Goal: Task Accomplishment & Management: Manage account settings

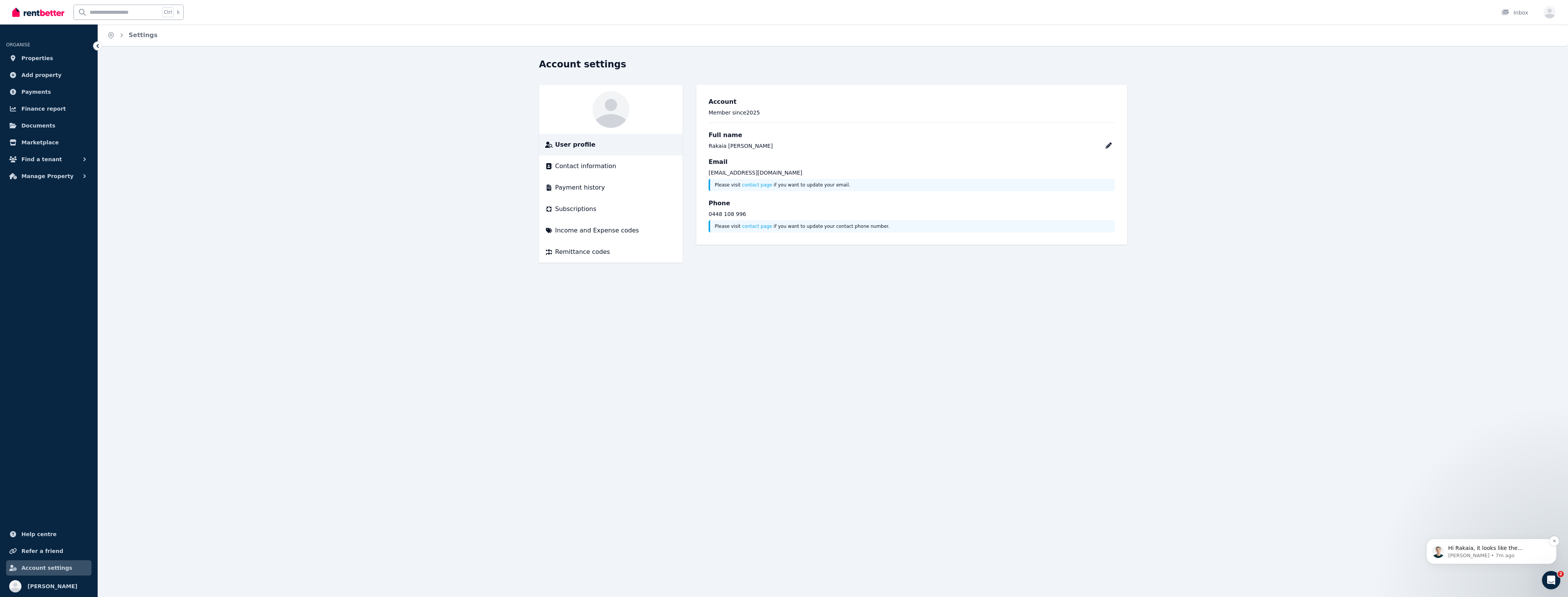
click at [1536, 548] on p "Hi Rakaia, it looks like the verification from ConnectID came through as comple…" at bounding box center [1497, 548] width 99 height 8
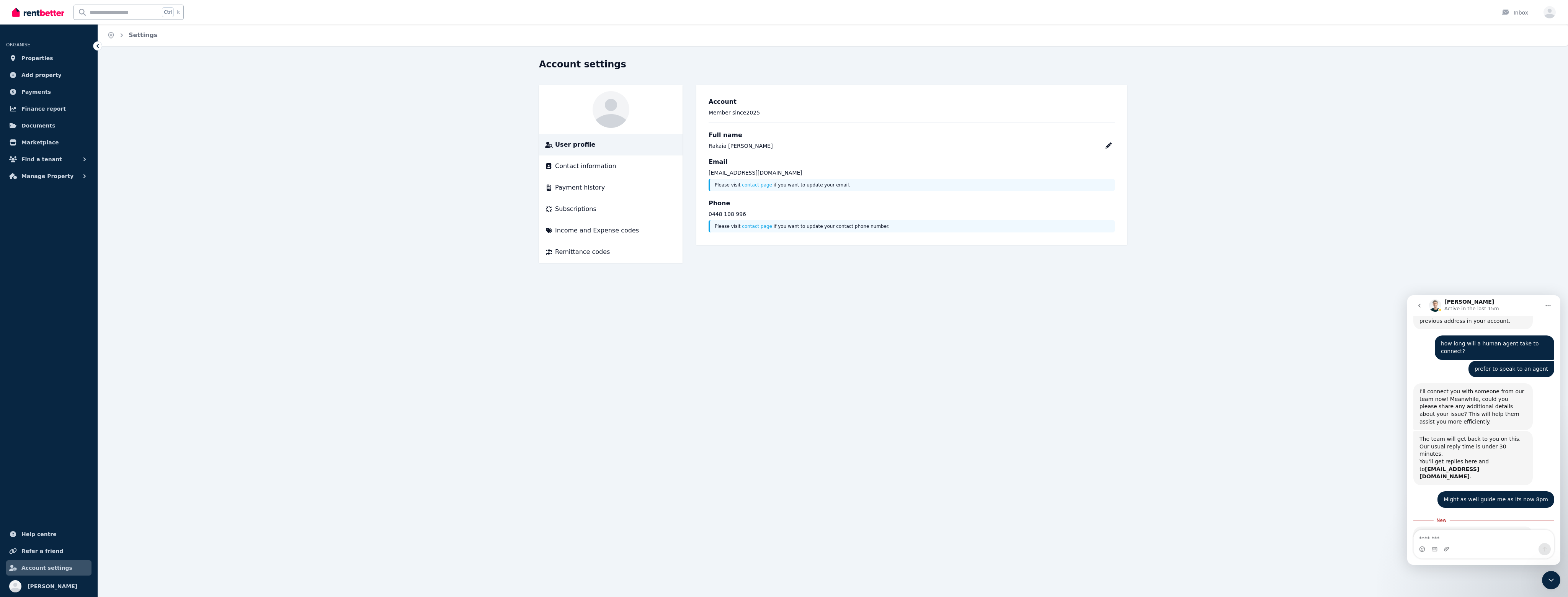
scroll to position [841, 0]
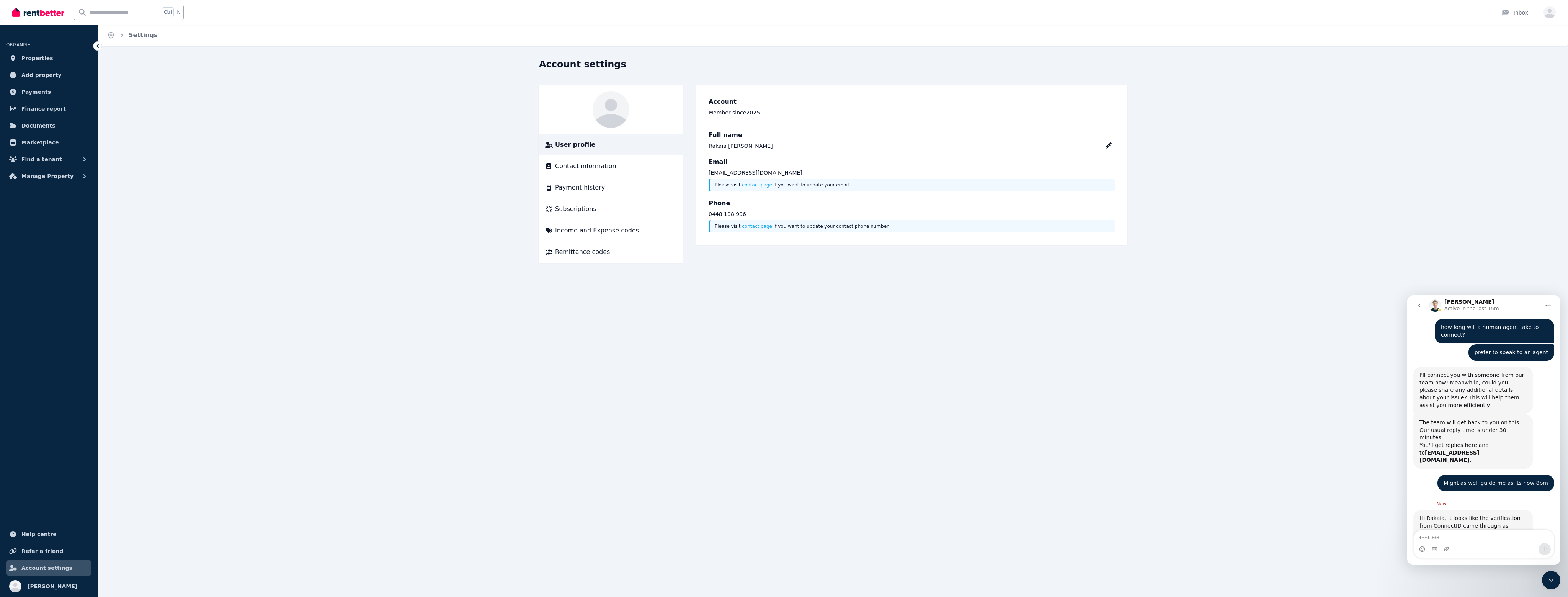
click at [1463, 540] on textarea "Message…" at bounding box center [1484, 536] width 140 height 13
click at [37, 57] on span "Properties" at bounding box center [37, 58] width 32 height 9
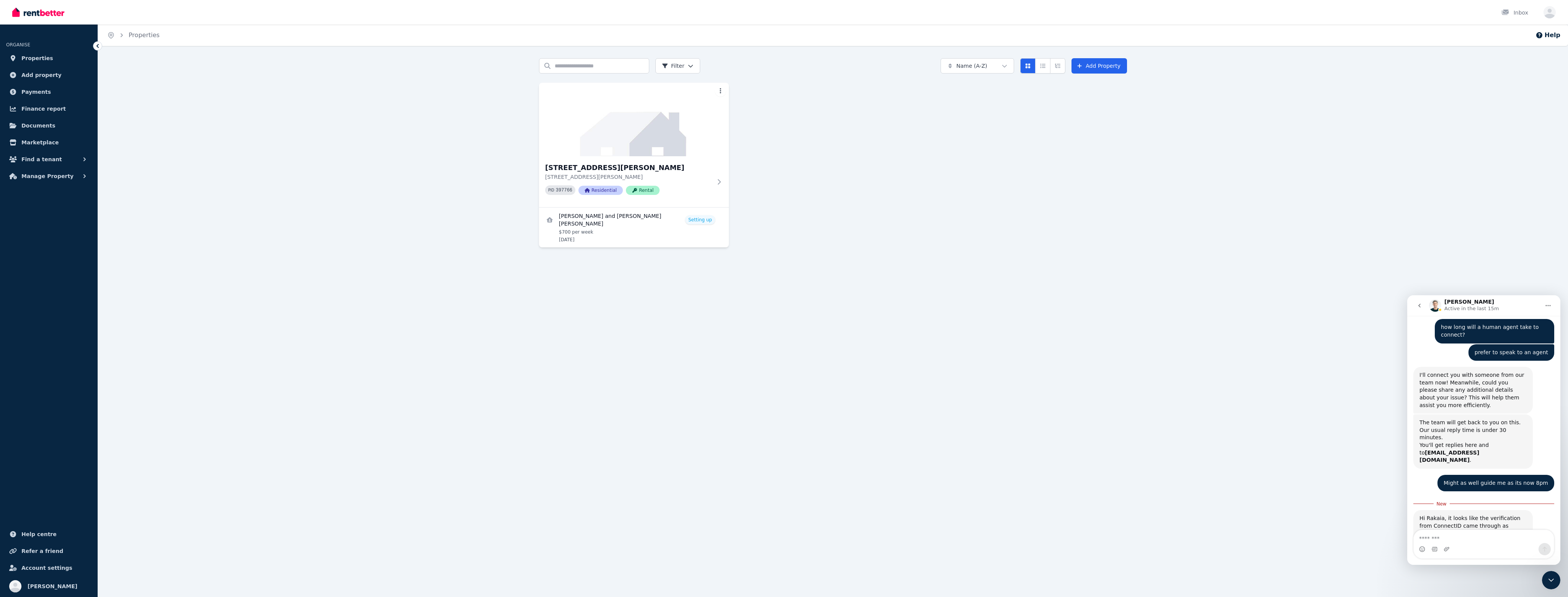
click at [57, 9] on img at bounding box center [38, 12] width 52 height 12
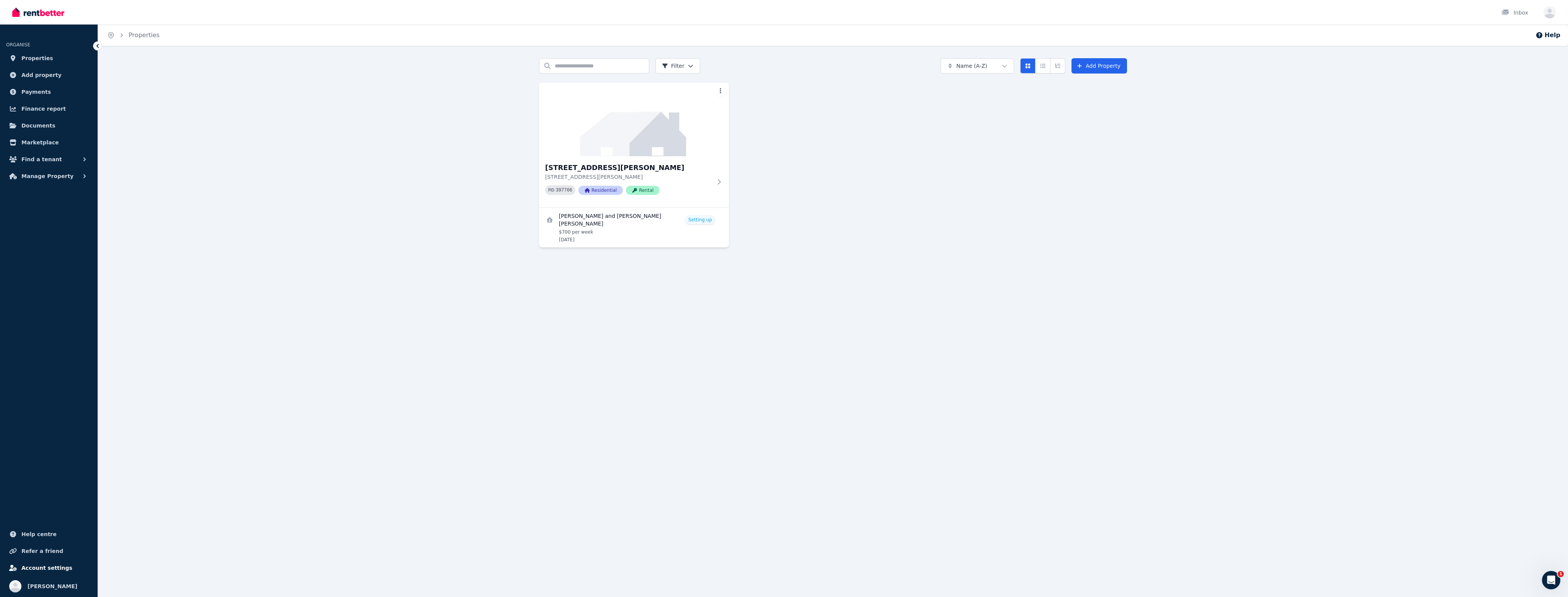
click at [44, 570] on span "Account settings" at bounding box center [47, 568] width 51 height 9
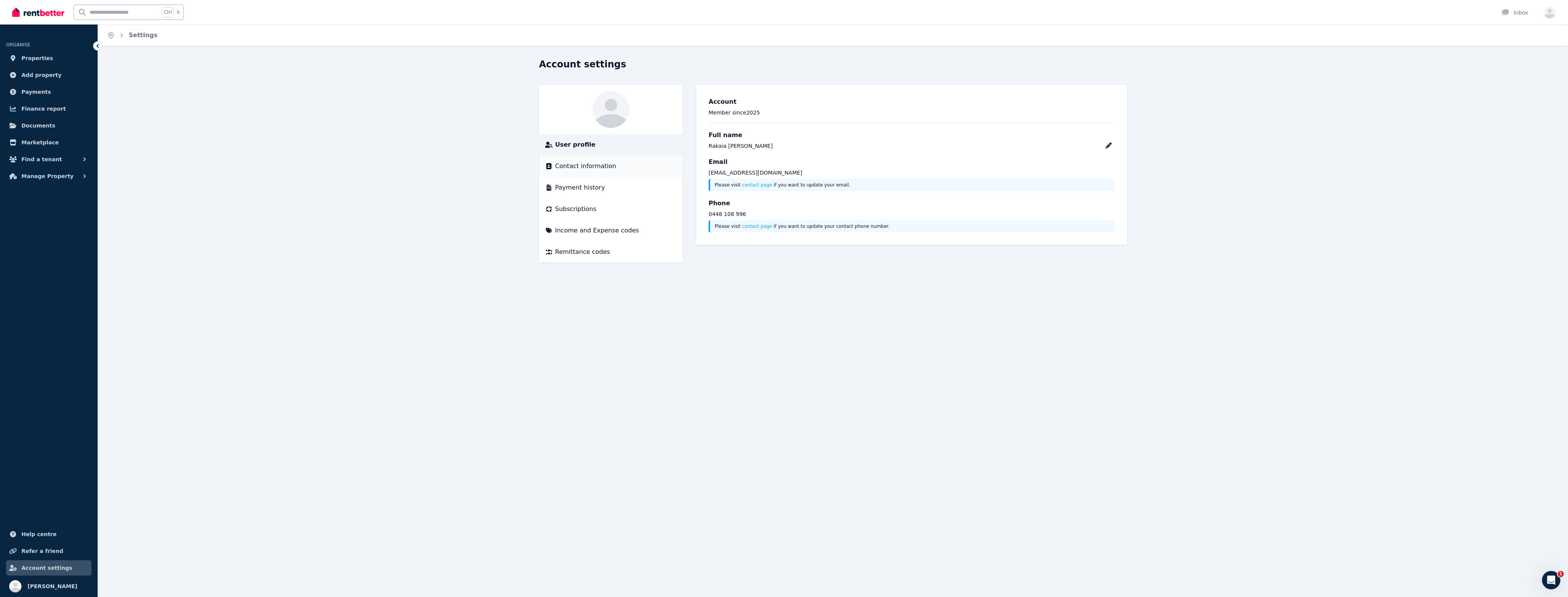
click at [580, 168] on span "Contact information" at bounding box center [586, 166] width 61 height 9
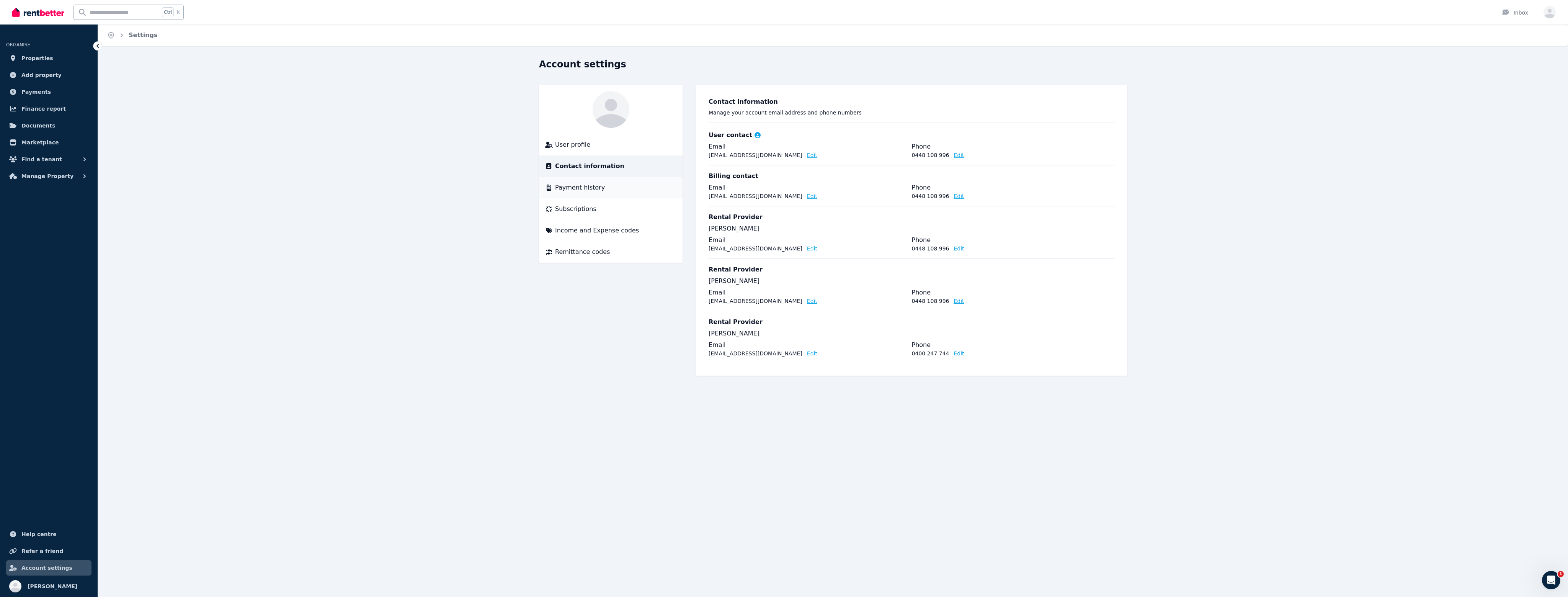
click at [595, 184] on span "Payment history" at bounding box center [580, 188] width 50 height 9
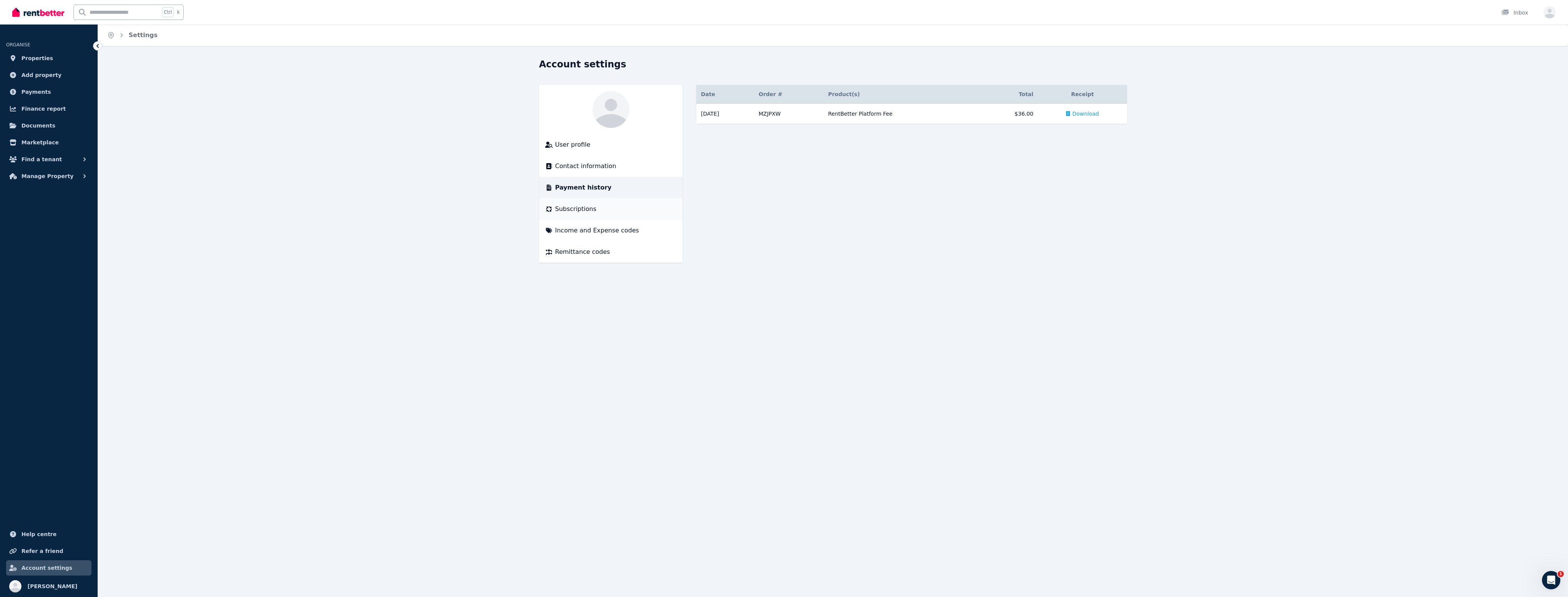
click at [575, 208] on span "Subscriptions" at bounding box center [576, 209] width 41 height 9
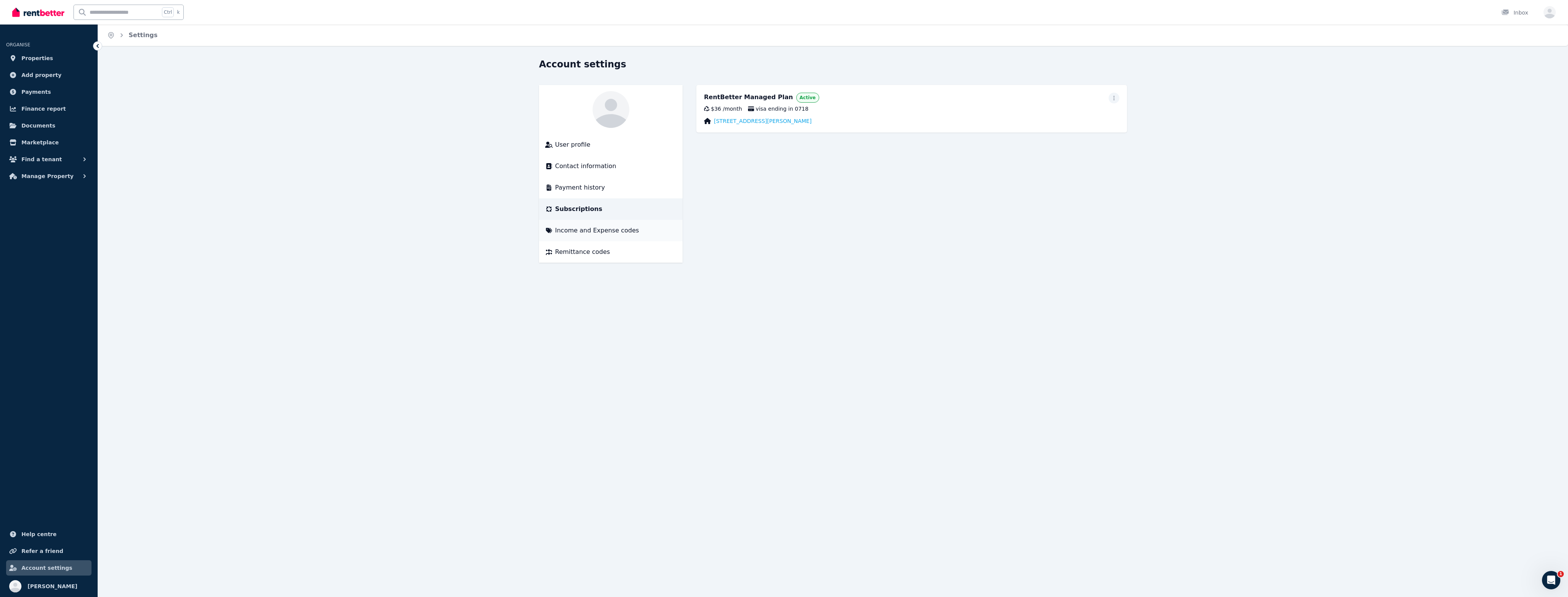
click at [591, 236] on li "Income and Expense codes" at bounding box center [611, 230] width 144 height 21
click at [601, 228] on span "Income and Expense codes" at bounding box center [597, 230] width 84 height 9
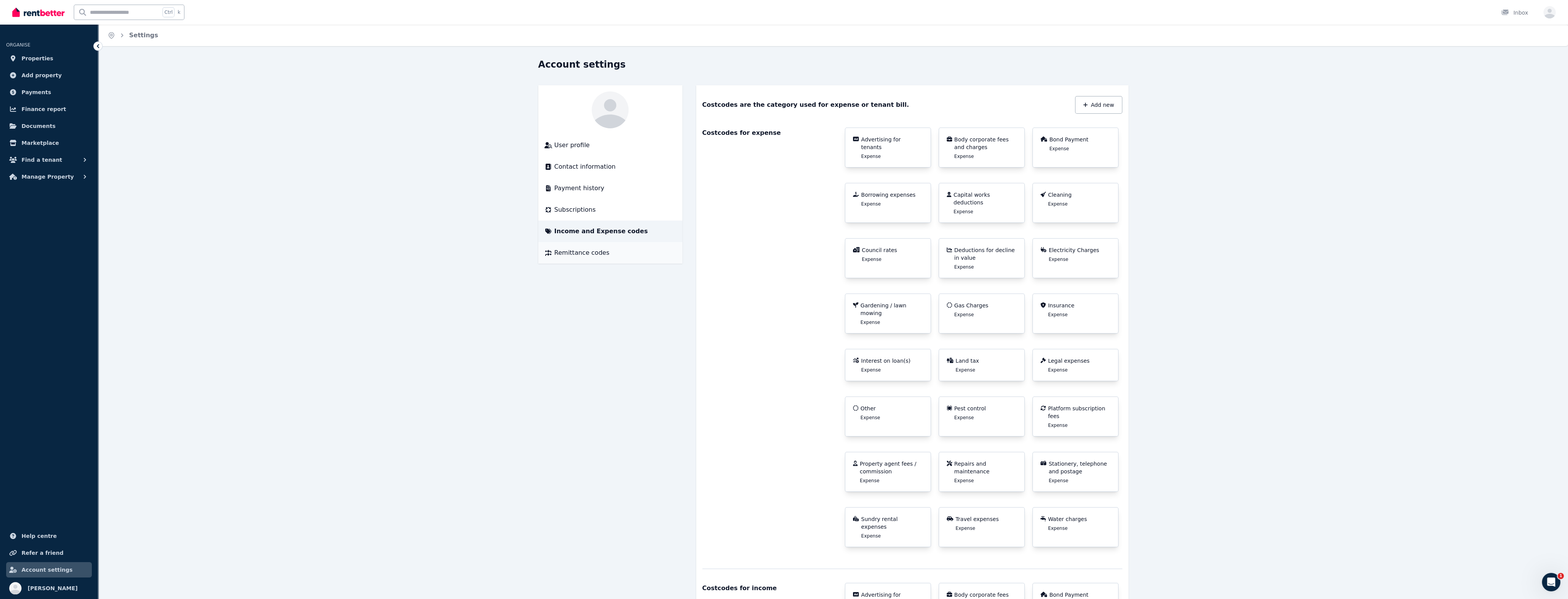
click at [591, 261] on li "Remittance codes" at bounding box center [610, 252] width 144 height 21
click at [584, 249] on span "Remittance codes" at bounding box center [582, 252] width 55 height 9
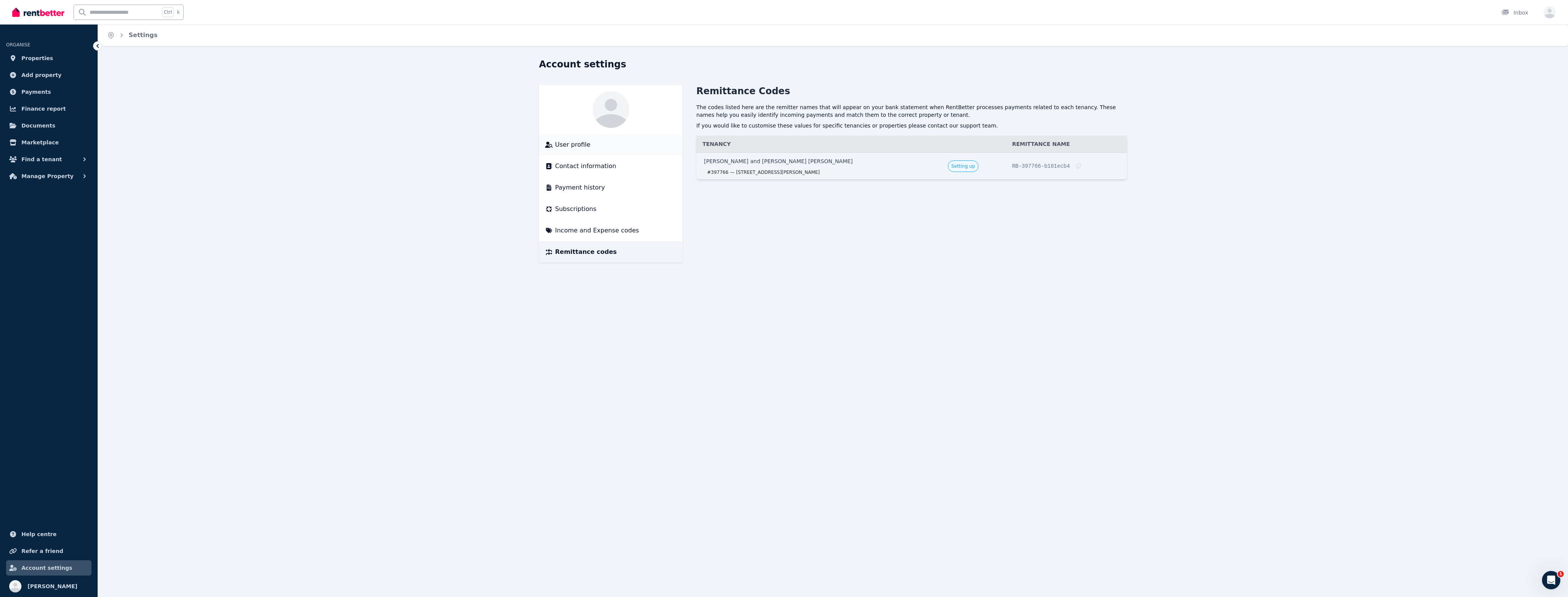
click at [553, 148] on div "User profile" at bounding box center [611, 144] width 131 height 9
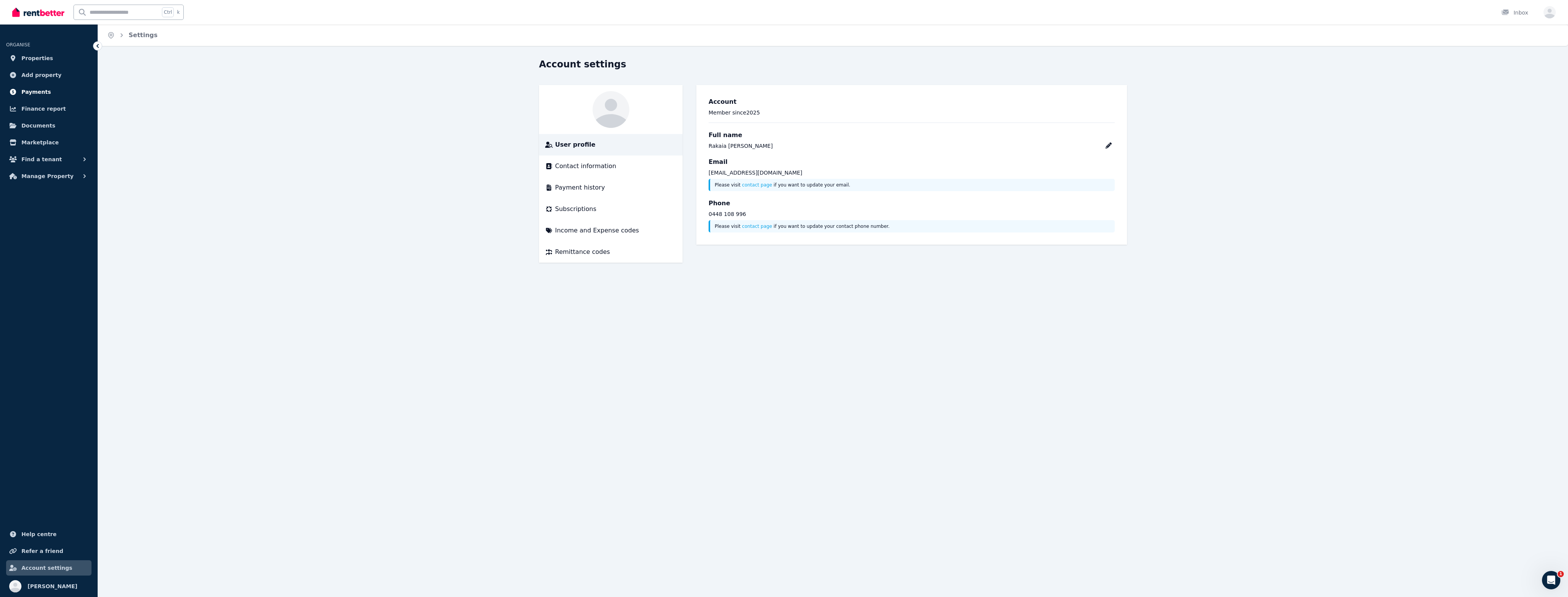
click at [39, 96] on span "Payments" at bounding box center [36, 91] width 29 height 9
click at [50, 584] on span "[PERSON_NAME]" at bounding box center [52, 586] width 50 height 9
click at [38, 587] on span "[PERSON_NAME]" at bounding box center [52, 586] width 50 height 9
click at [34, 58] on span "Properties" at bounding box center [37, 58] width 32 height 9
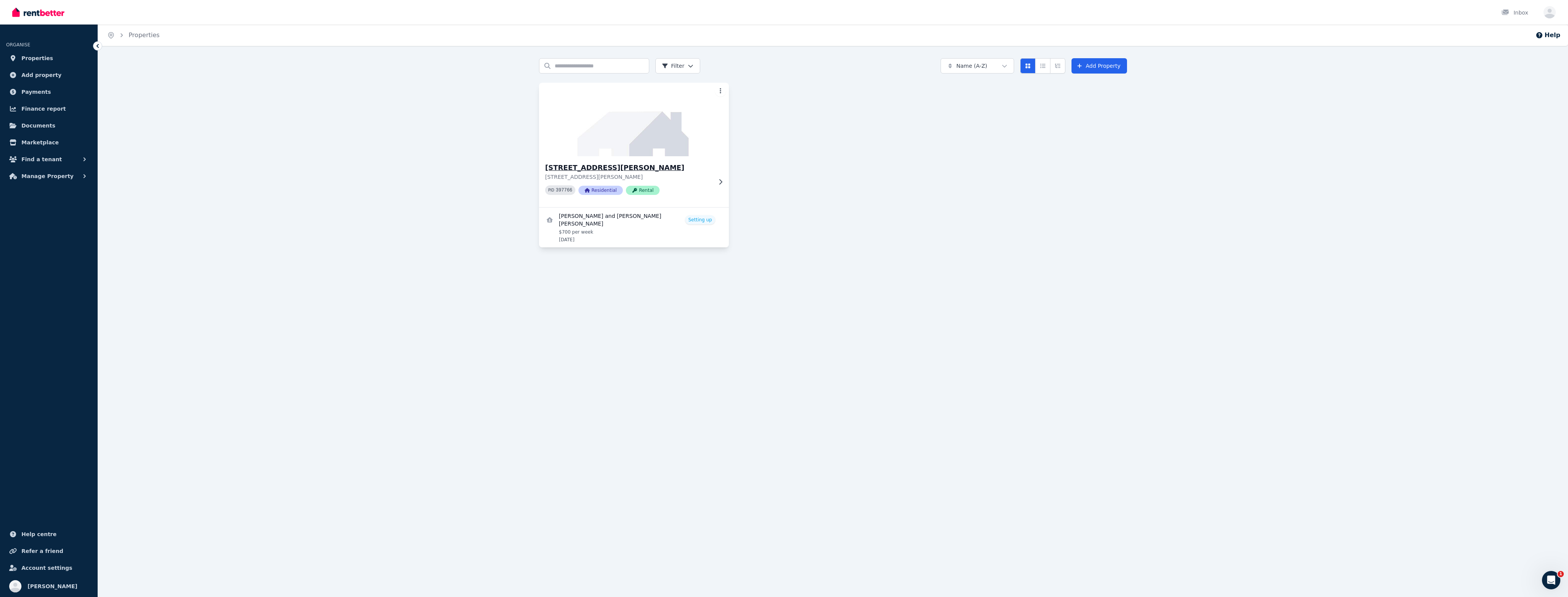
click at [678, 130] on img at bounding box center [634, 119] width 200 height 77
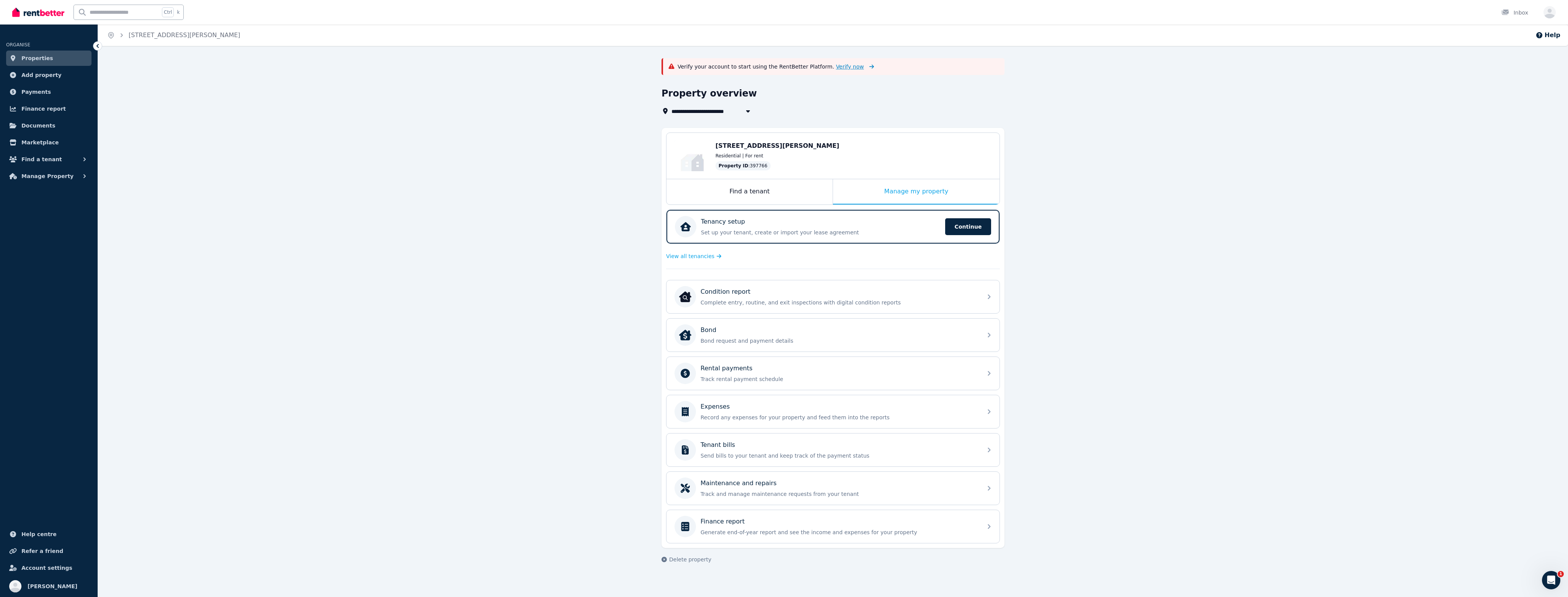
click at [836, 68] on span "Verify now" at bounding box center [850, 66] width 28 height 8
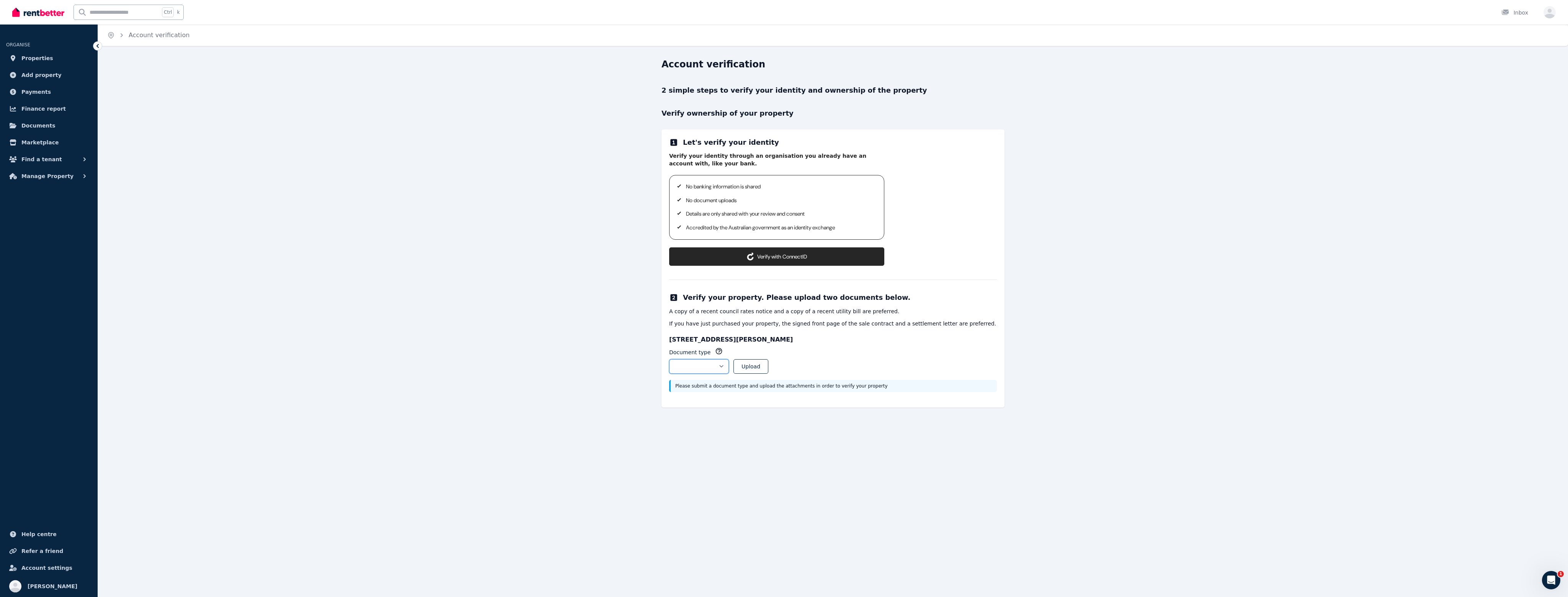
click at [729, 367] on select "**********" at bounding box center [699, 367] width 60 height 15
click at [799, 334] on div "**********" at bounding box center [833, 269] width 343 height 278
